Goal: Task Accomplishment & Management: Manage account settings

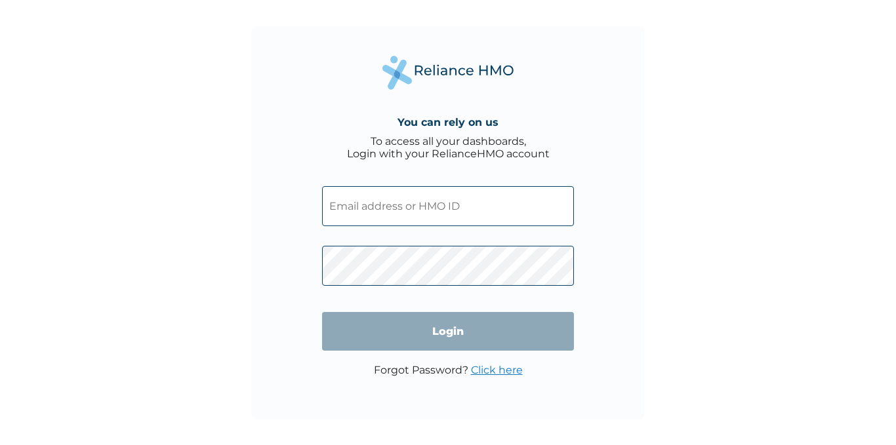
click at [445, 206] on input "text" at bounding box center [448, 206] width 252 height 40
click at [383, 210] on input "text" at bounding box center [448, 206] width 252 height 40
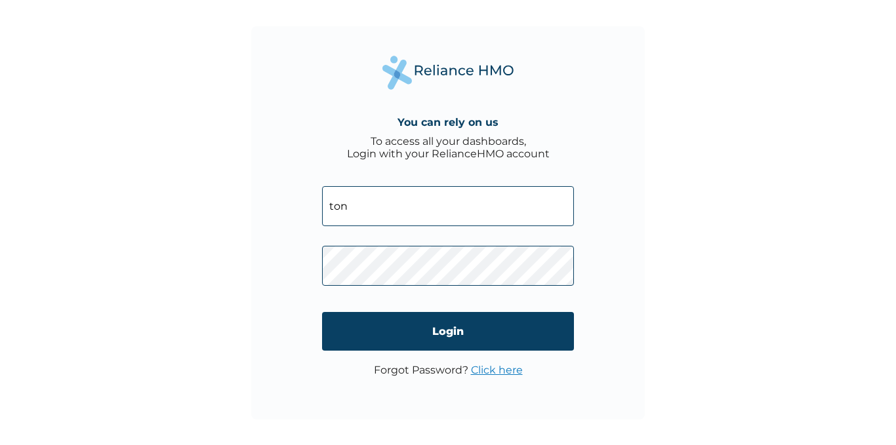
type input "[EMAIL_ADDRESS][DOMAIN_NAME]"
click input "Login" at bounding box center [448, 331] width 252 height 39
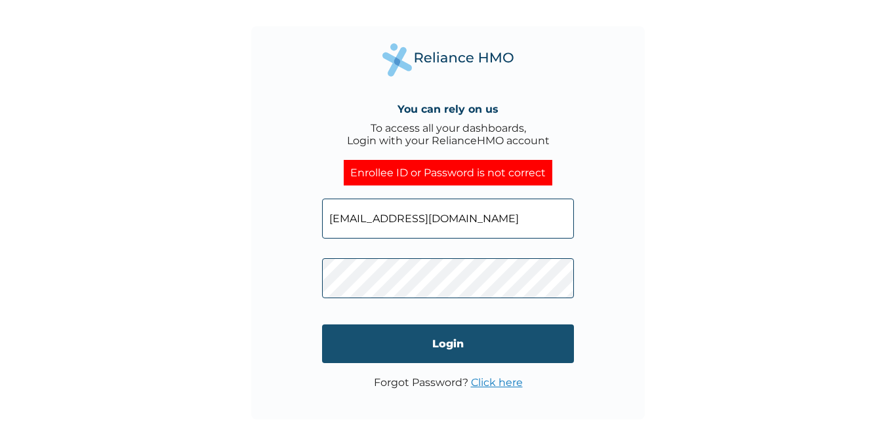
click at [361, 341] on input "Login" at bounding box center [448, 344] width 252 height 39
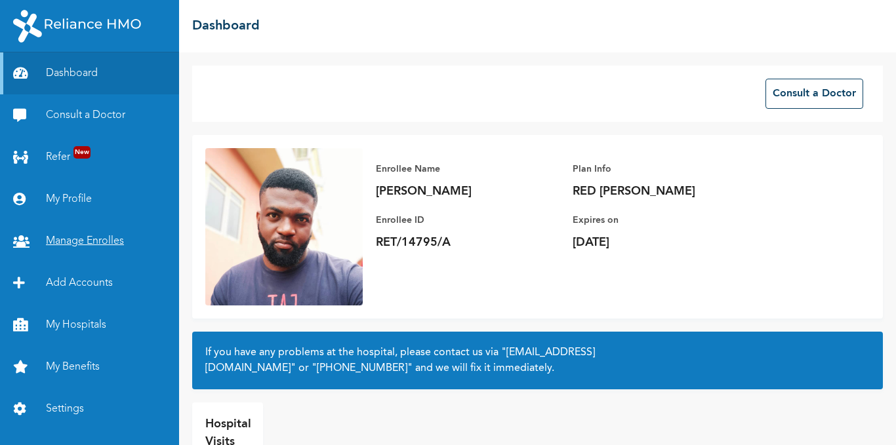
click at [89, 243] on link "Manage Enrolles" at bounding box center [89, 241] width 179 height 42
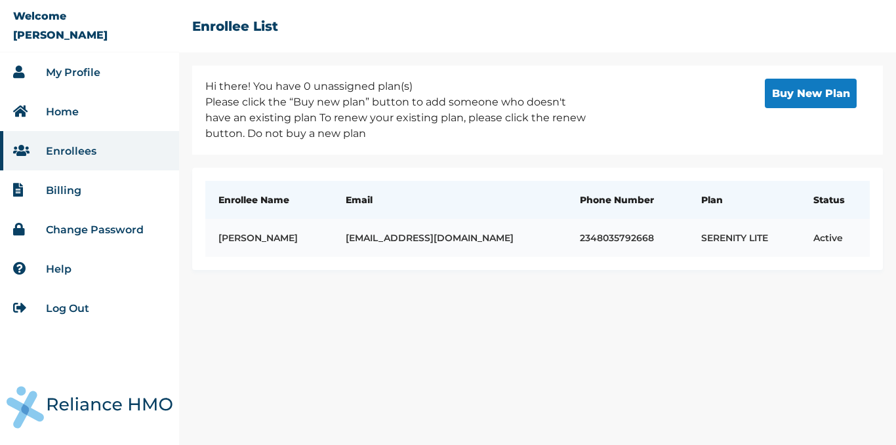
click at [761, 235] on td "SERENITY LITE" at bounding box center [744, 238] width 112 height 38
